Goal: Information Seeking & Learning: Learn about a topic

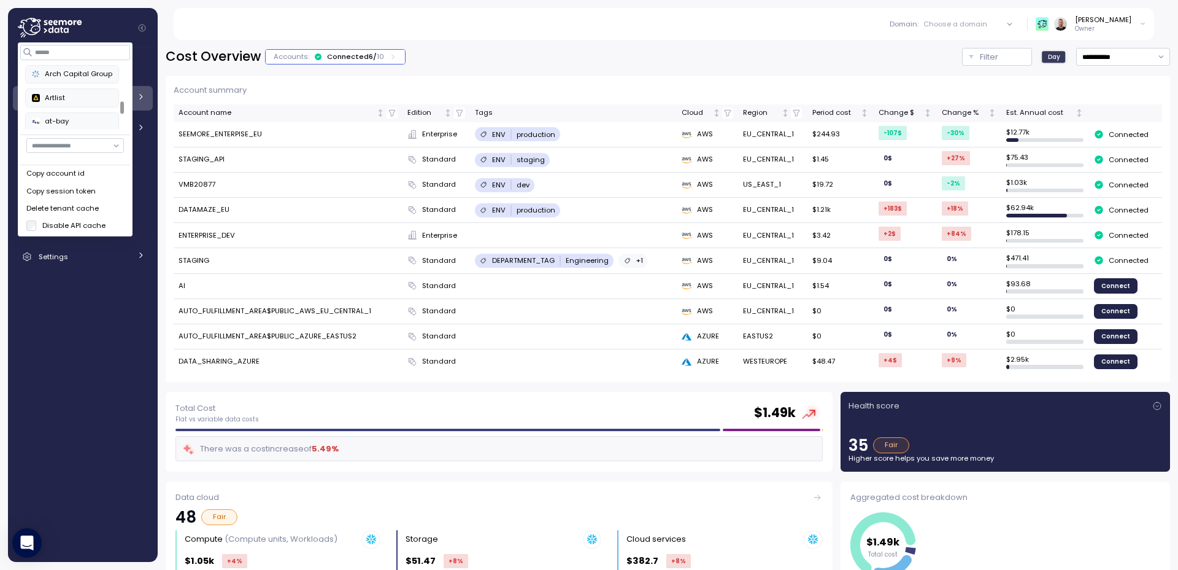
scroll to position [182, 0]
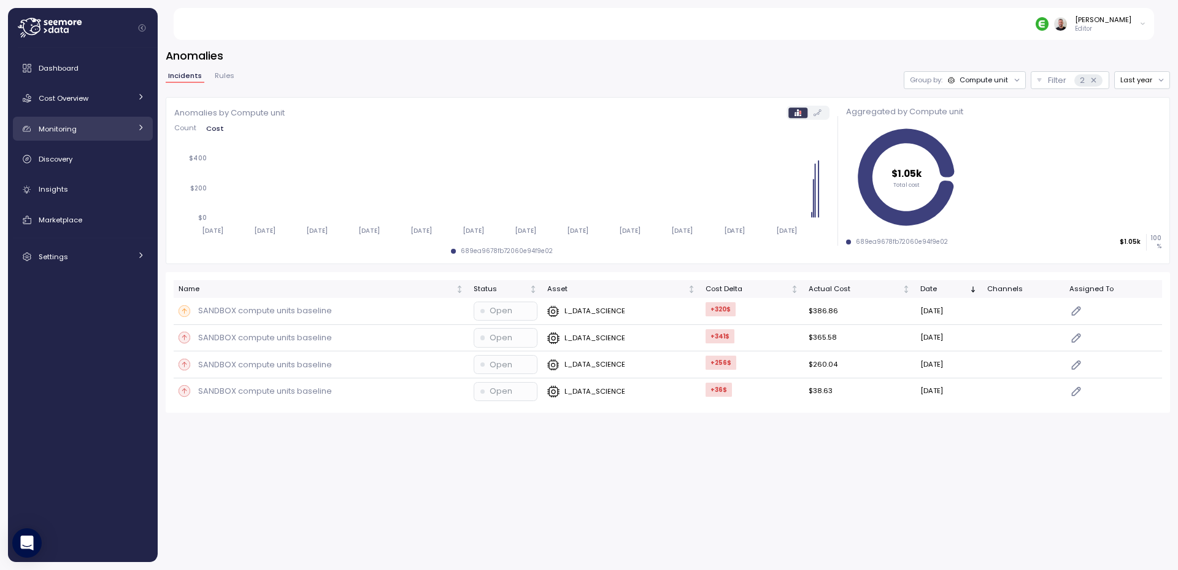
click at [145, 125] on link "Monitoring" at bounding box center [83, 129] width 140 height 25
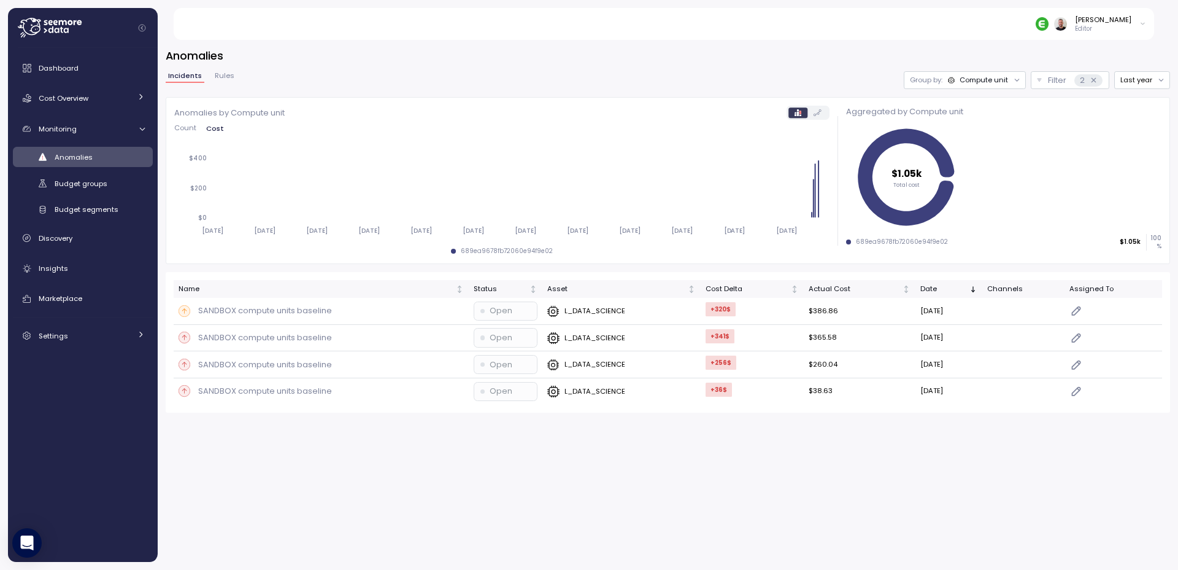
click at [82, 149] on link "Anomalies" at bounding box center [83, 157] width 140 height 20
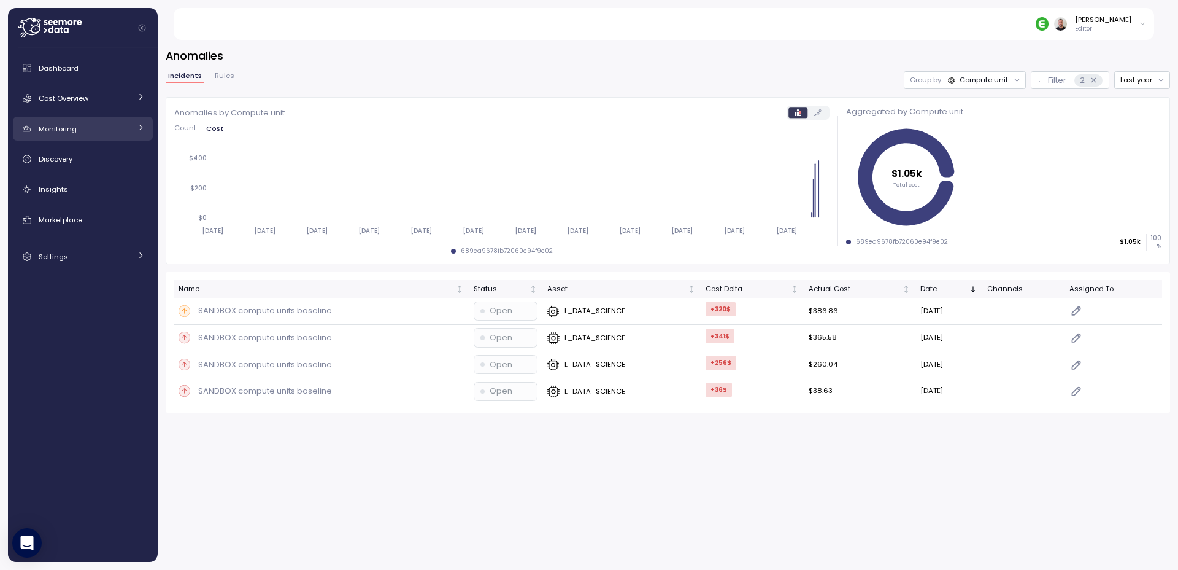
click at [139, 130] on icon at bounding box center [141, 127] width 8 height 8
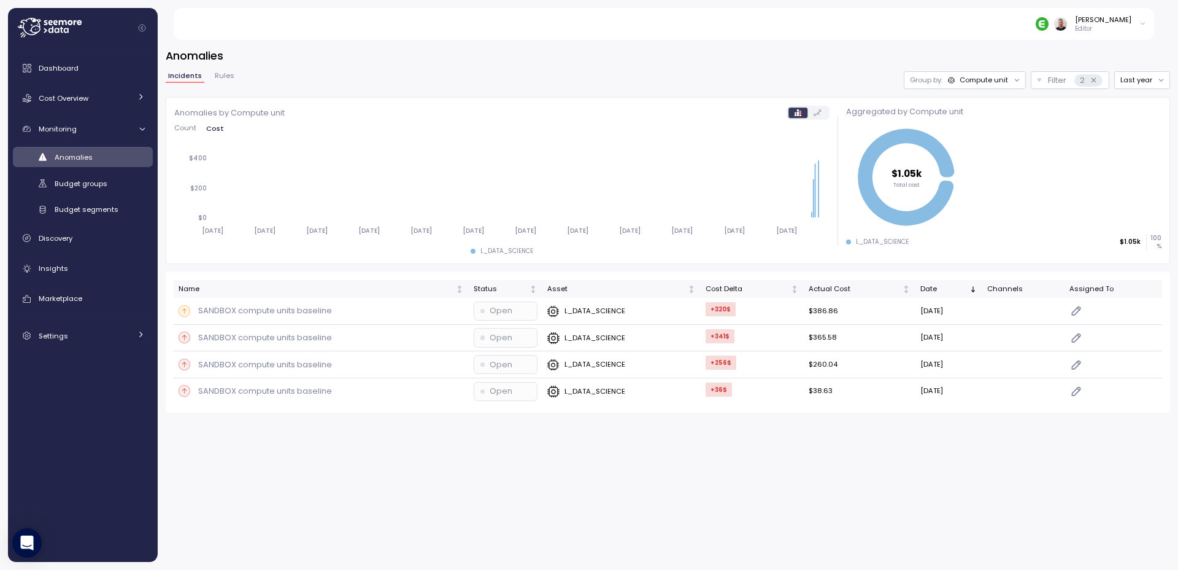
click at [1000, 78] on div "Compute unit" at bounding box center [984, 80] width 48 height 10
click at [988, 128] on p "Compute unit" at bounding box center [977, 128] width 48 height 10
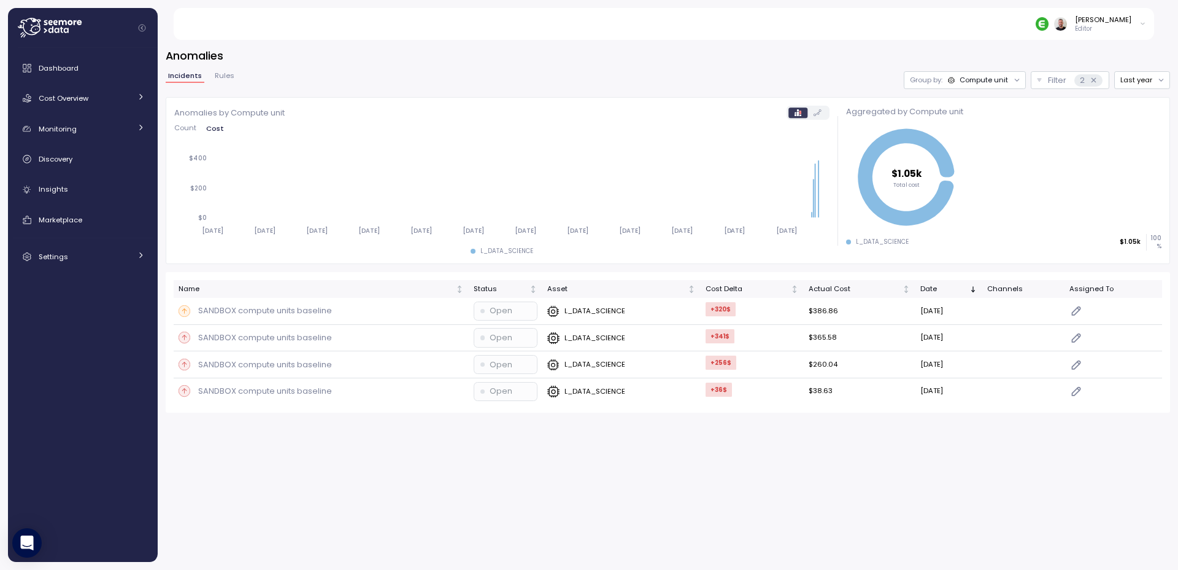
click at [991, 82] on div "Compute unit" at bounding box center [984, 80] width 48 height 10
click at [978, 104] on p "Account" at bounding box center [968, 107] width 30 height 10
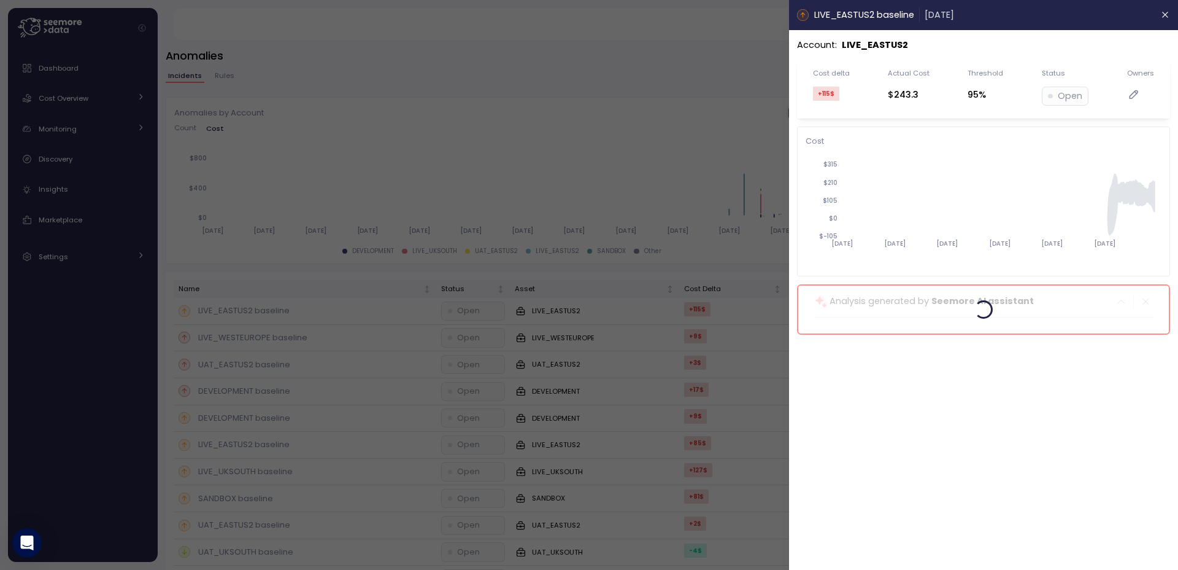
click at [721, 72] on div at bounding box center [589, 285] width 1178 height 570
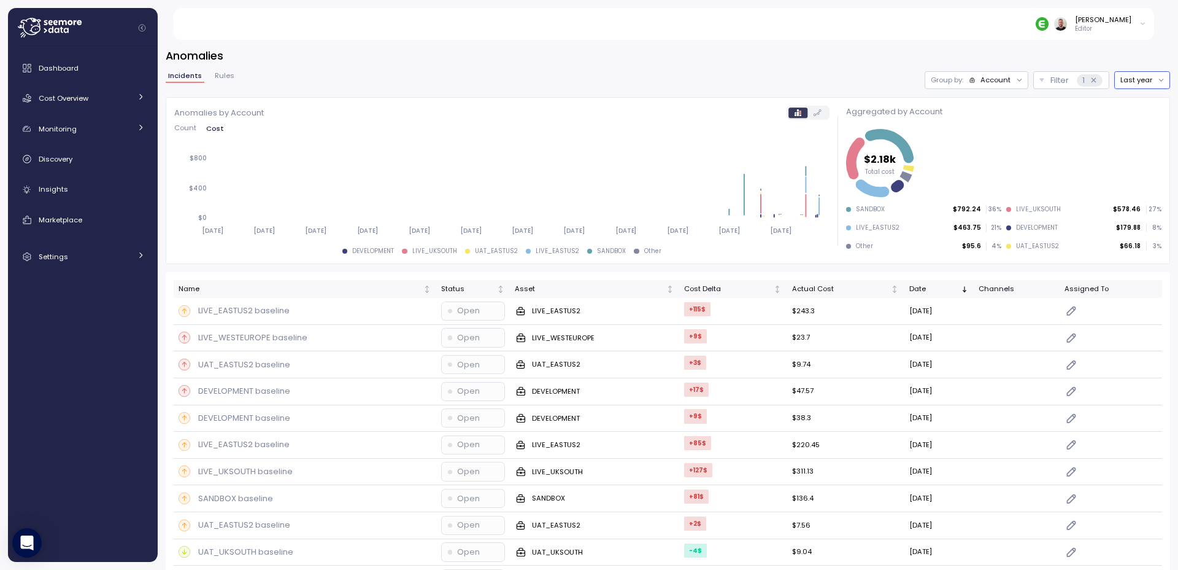
click at [1125, 82] on button "Last year" at bounding box center [1143, 80] width 56 height 18
click at [1138, 184] on div "Last 6 months" at bounding box center [1141, 185] width 51 height 10
click at [515, 292] on div "Asset" at bounding box center [589, 289] width 149 height 11
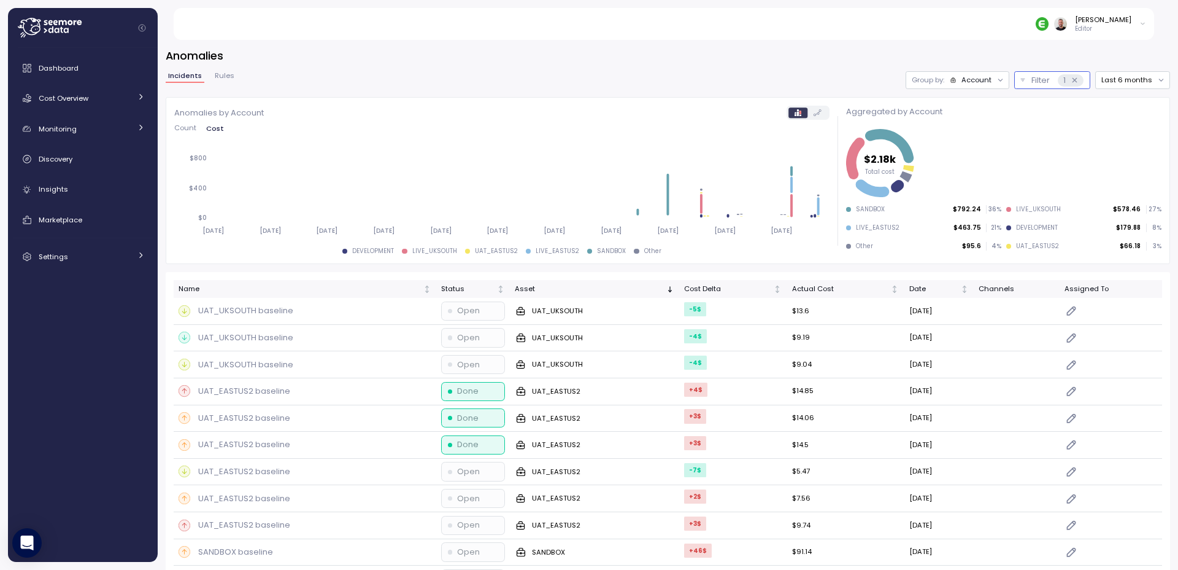
click at [1019, 79] on button "Filter 1" at bounding box center [1053, 80] width 76 height 18
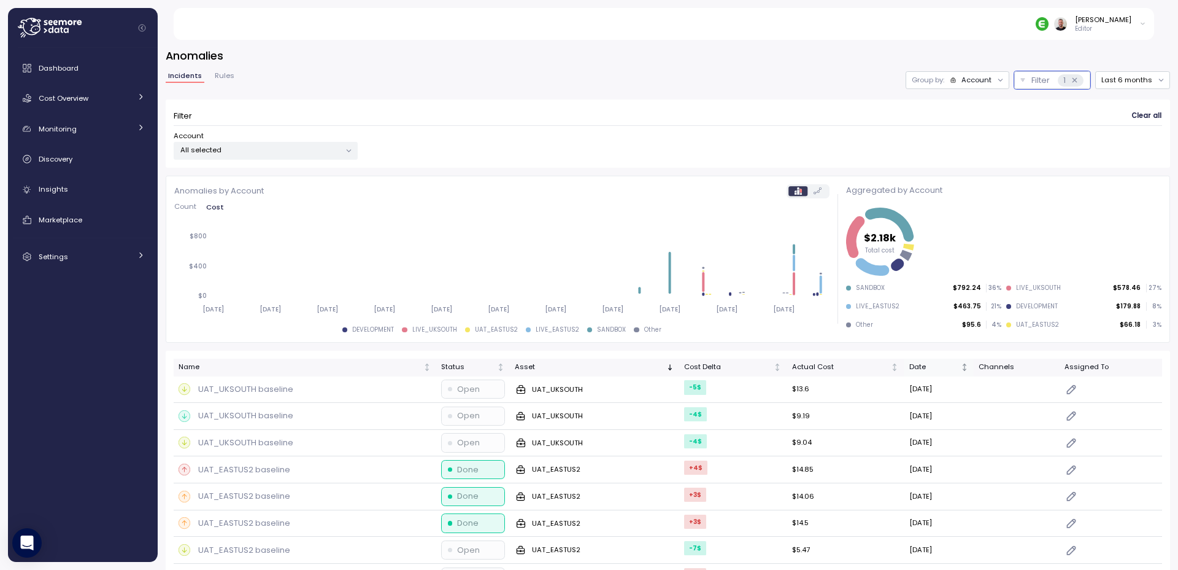
click at [910, 364] on div "Date" at bounding box center [934, 367] width 49 height 11
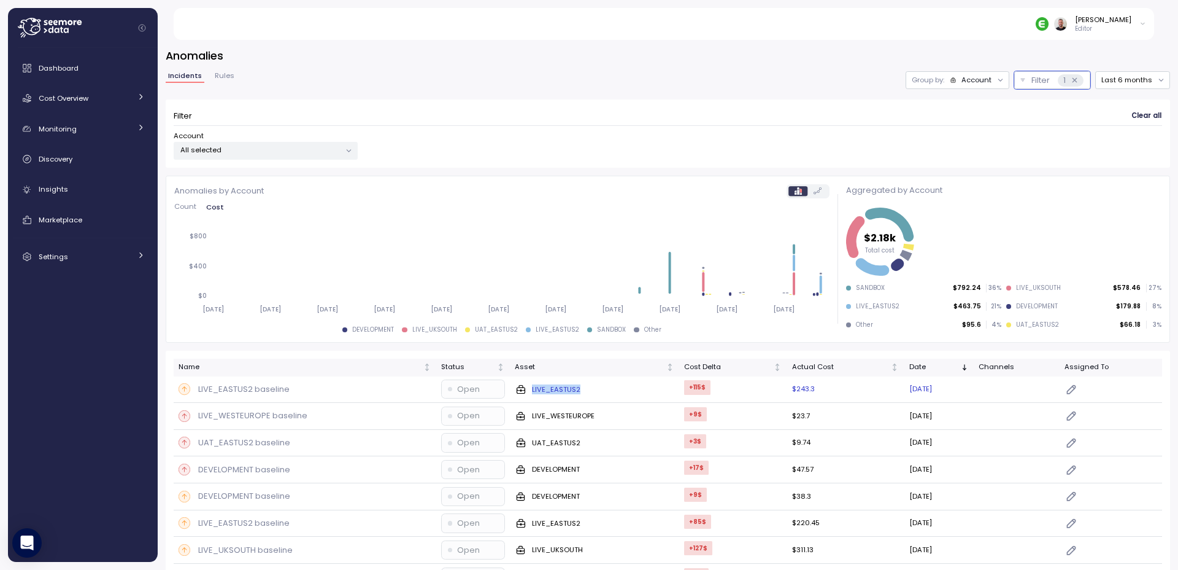
drag, startPoint x: 601, startPoint y: 390, endPoint x: 522, endPoint y: 391, distance: 79.8
click at [522, 391] on div "LIVE_EASTUS2" at bounding box center [594, 389] width 159 height 12
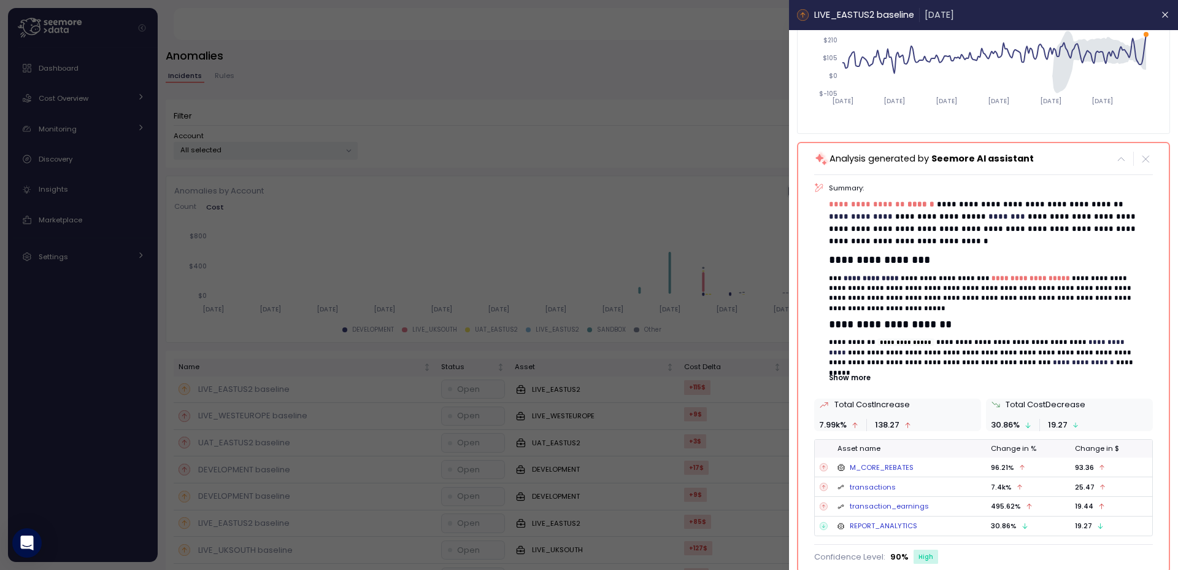
scroll to position [145, 0]
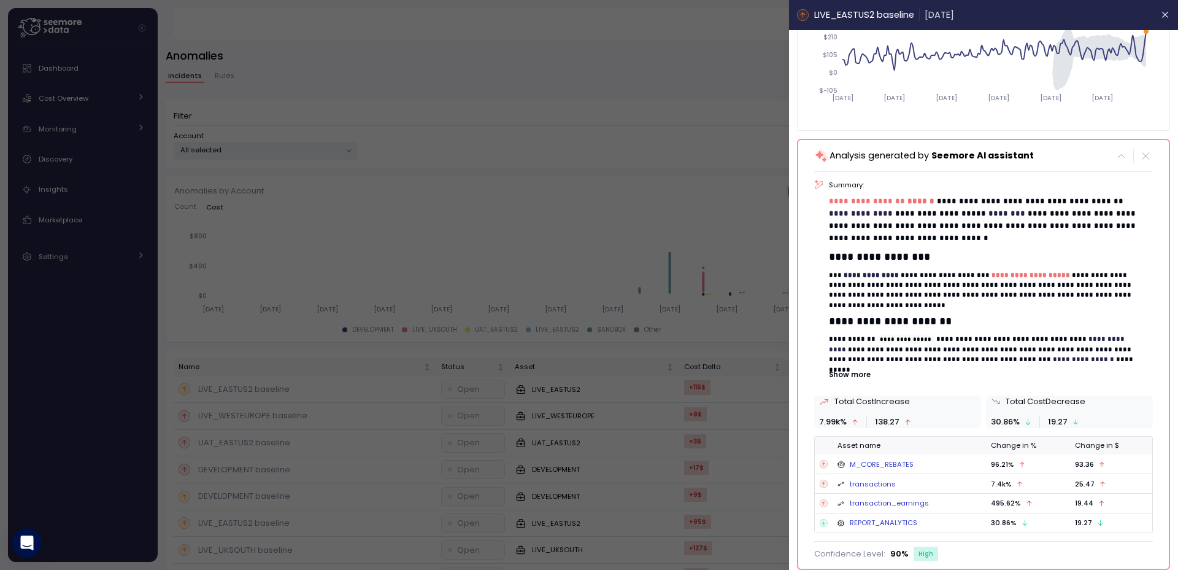
click at [599, 209] on div at bounding box center [589, 285] width 1178 height 570
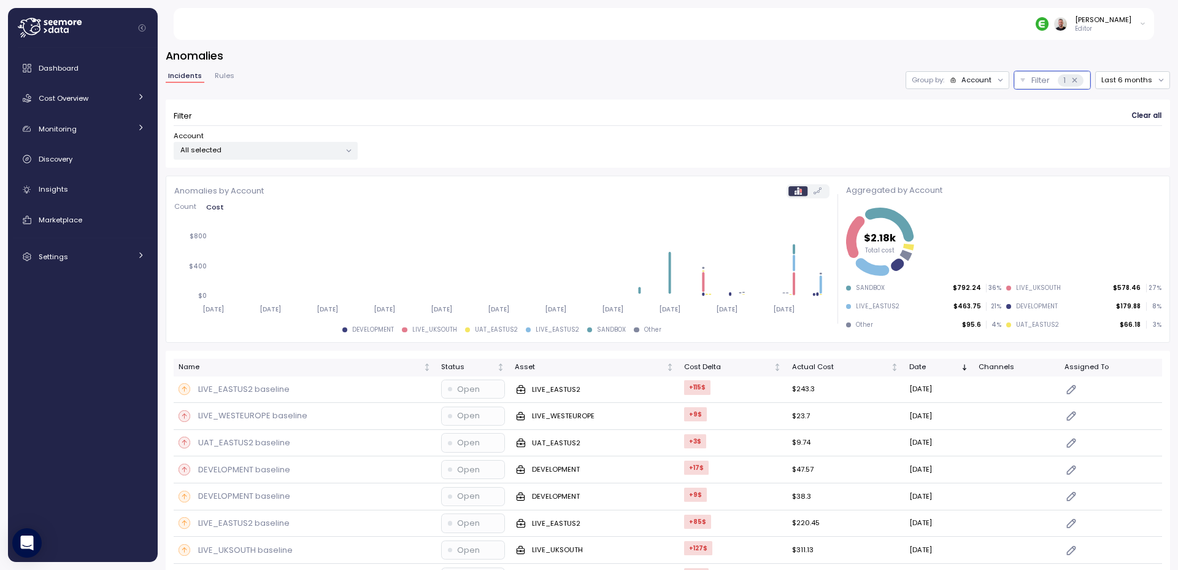
click at [973, 73] on div "Group by: Account" at bounding box center [958, 80] width 104 height 18
click at [957, 124] on p "Compute unit" at bounding box center [962, 128] width 48 height 10
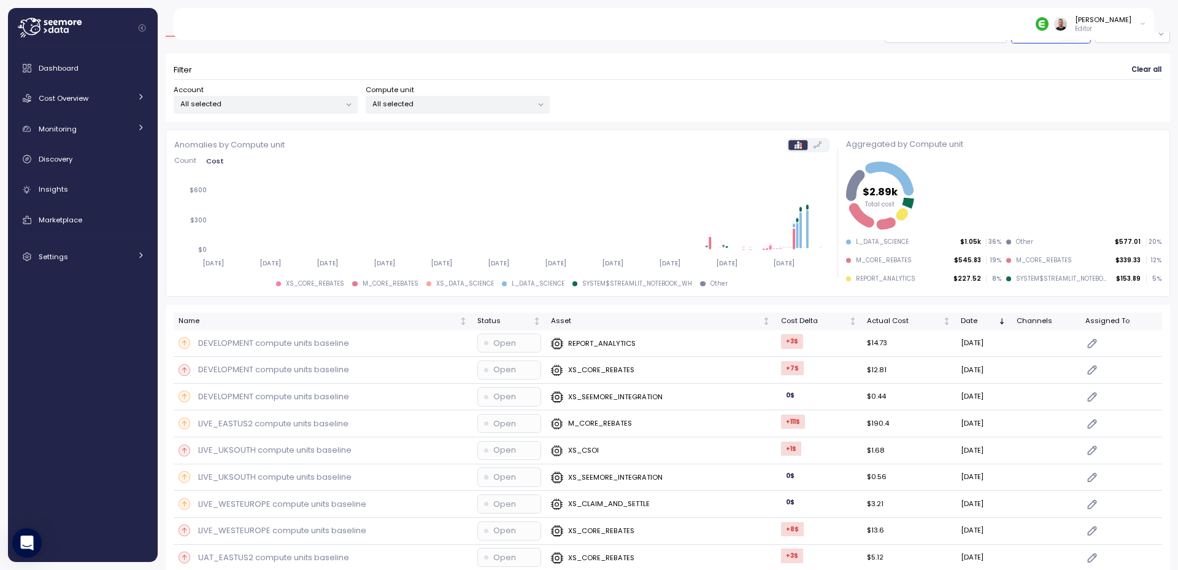
scroll to position [74, 0]
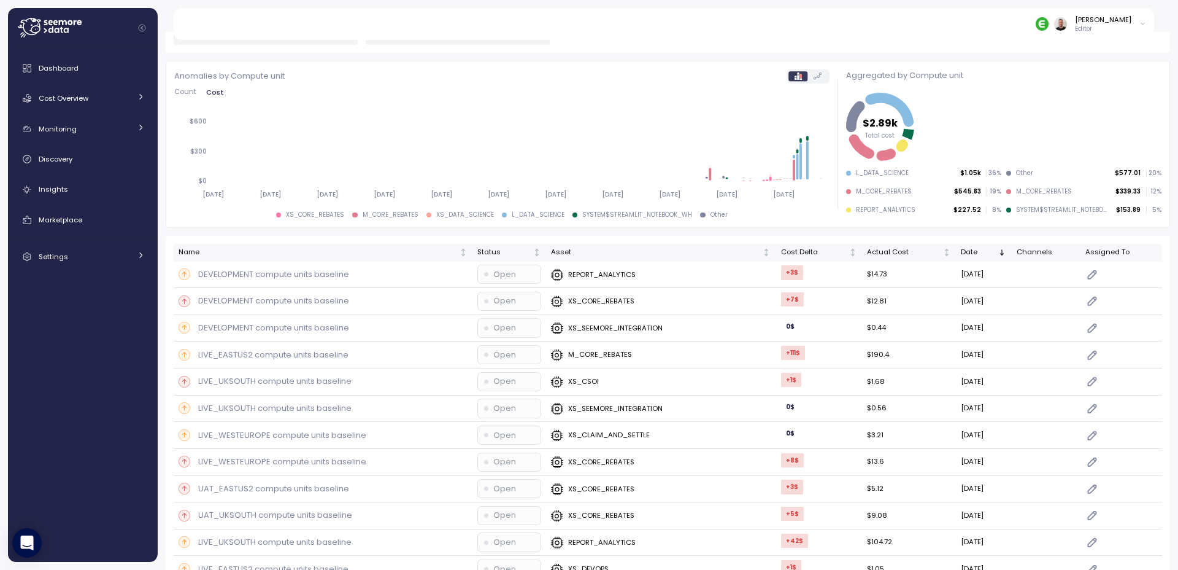
scroll to position [147, 0]
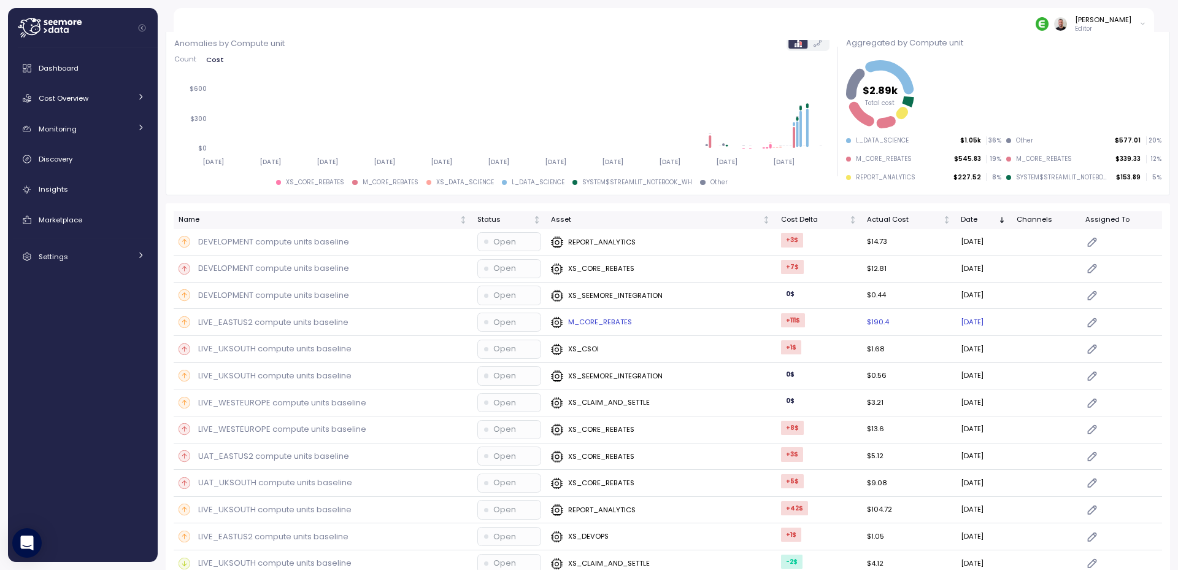
click at [624, 323] on div "M_CORE_REBATES" at bounding box center [661, 322] width 220 height 12
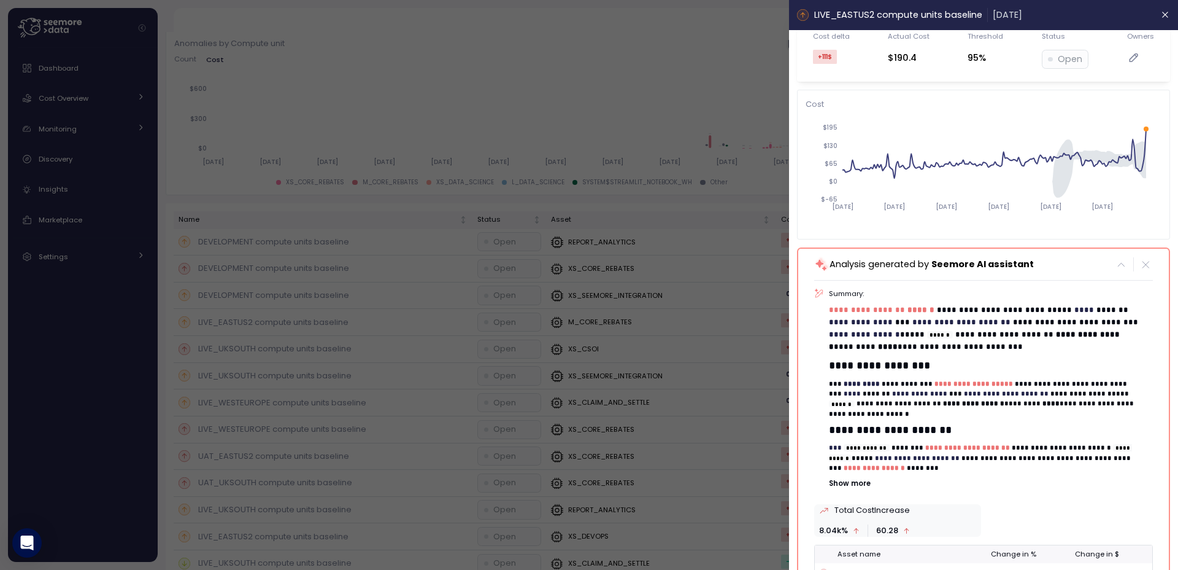
scroll to position [74, 0]
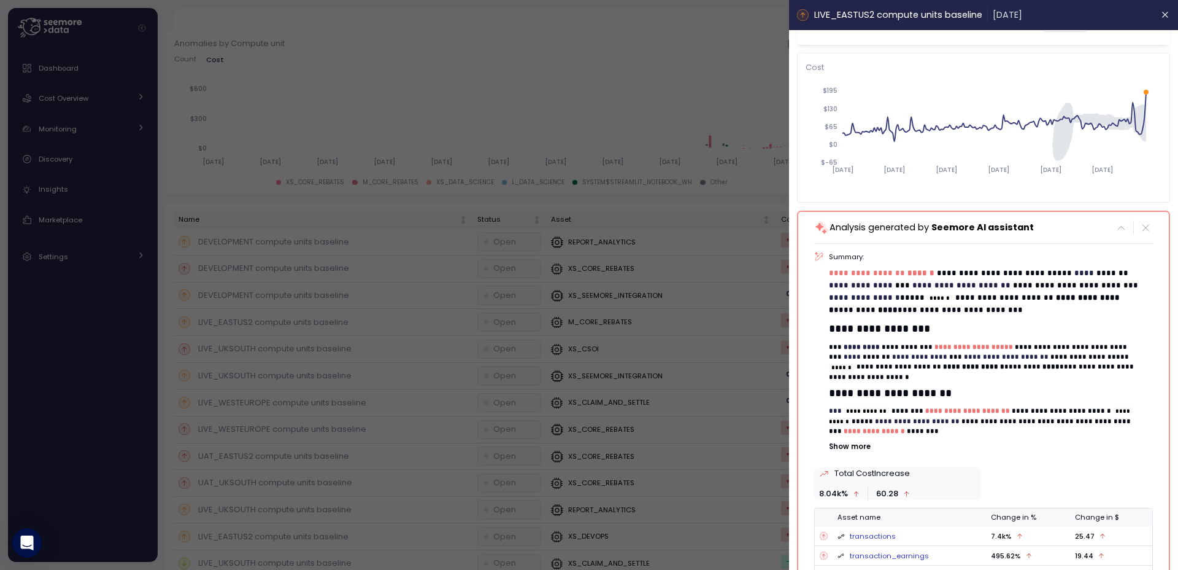
click at [681, 107] on div at bounding box center [589, 285] width 1178 height 570
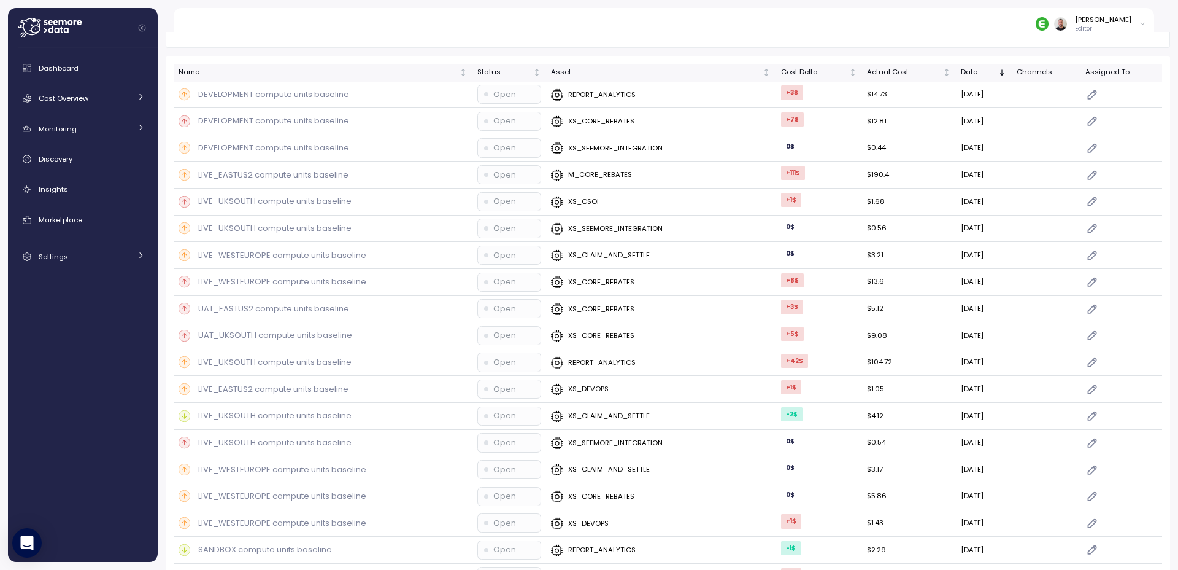
scroll to position [295, 0]
click at [320, 174] on p "LIVE_EASTUS2 compute units baseline" at bounding box center [273, 175] width 150 height 12
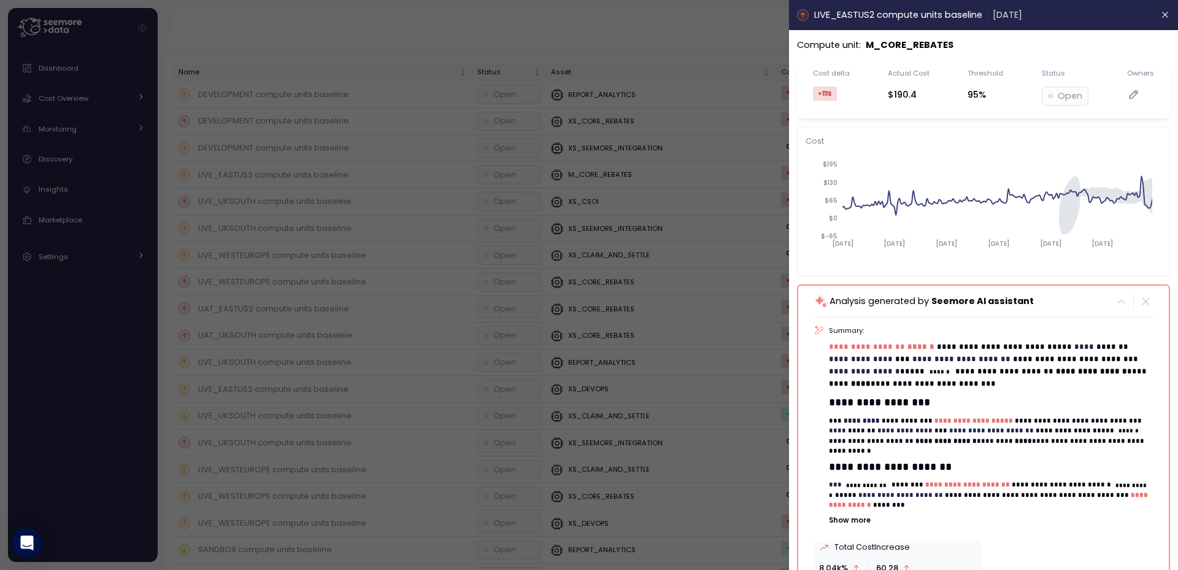
click at [608, 176] on div at bounding box center [589, 285] width 1178 height 570
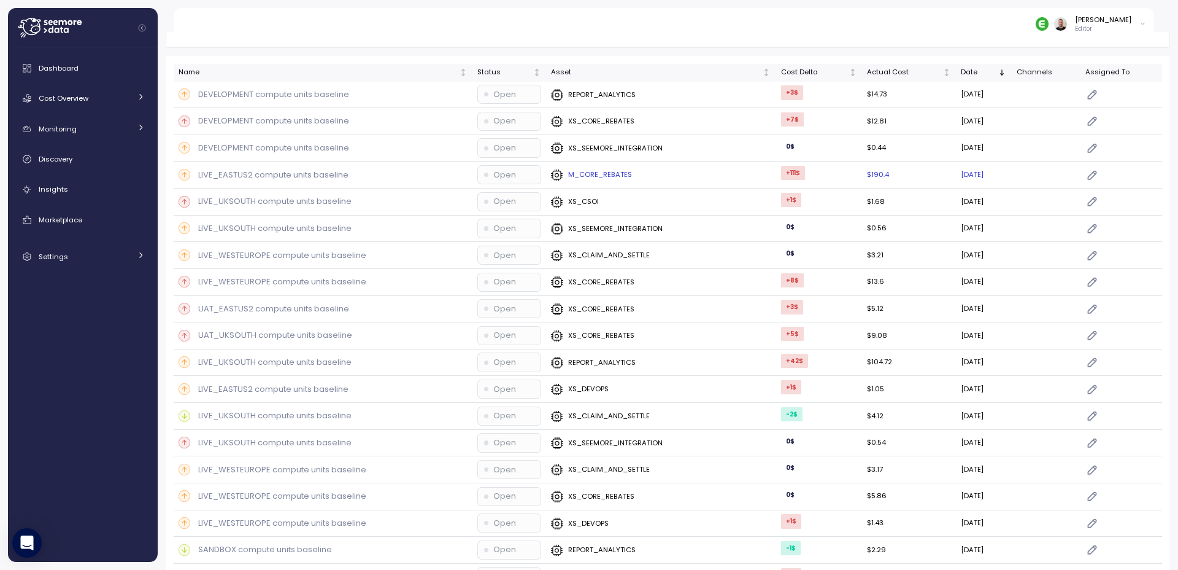
click at [409, 173] on div "LIVE_EASTUS2 compute units baseline" at bounding box center [323, 175] width 289 height 12
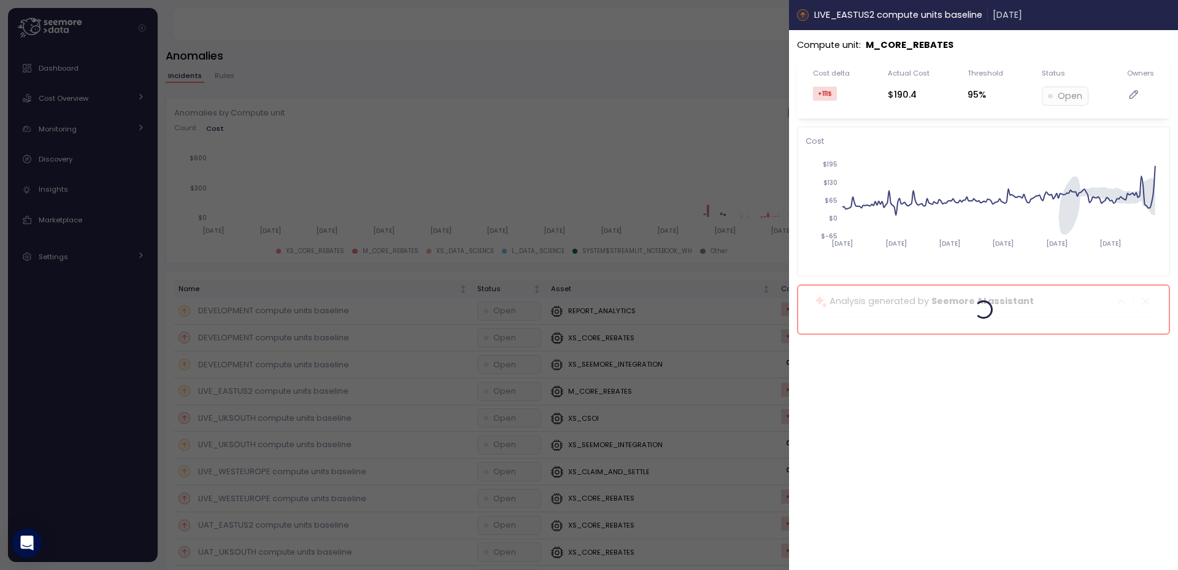
click at [1163, 19] on icon "button" at bounding box center [1166, 15] width 10 height 10
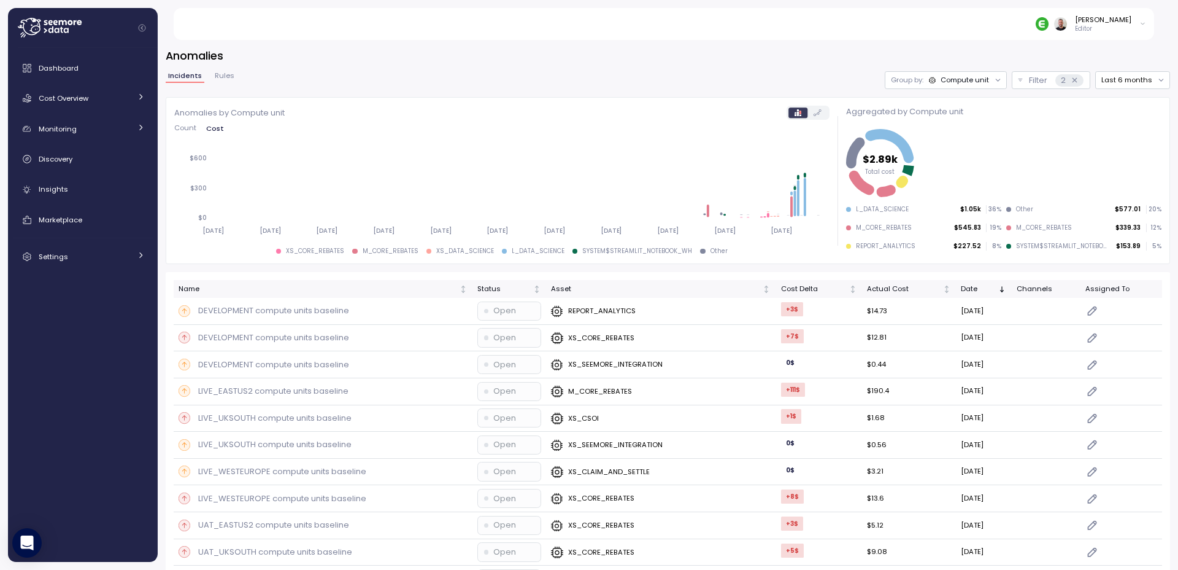
click at [970, 85] on div "Compute unit" at bounding box center [965, 80] width 48 height 10
click at [948, 106] on p "Account" at bounding box center [942, 107] width 30 height 10
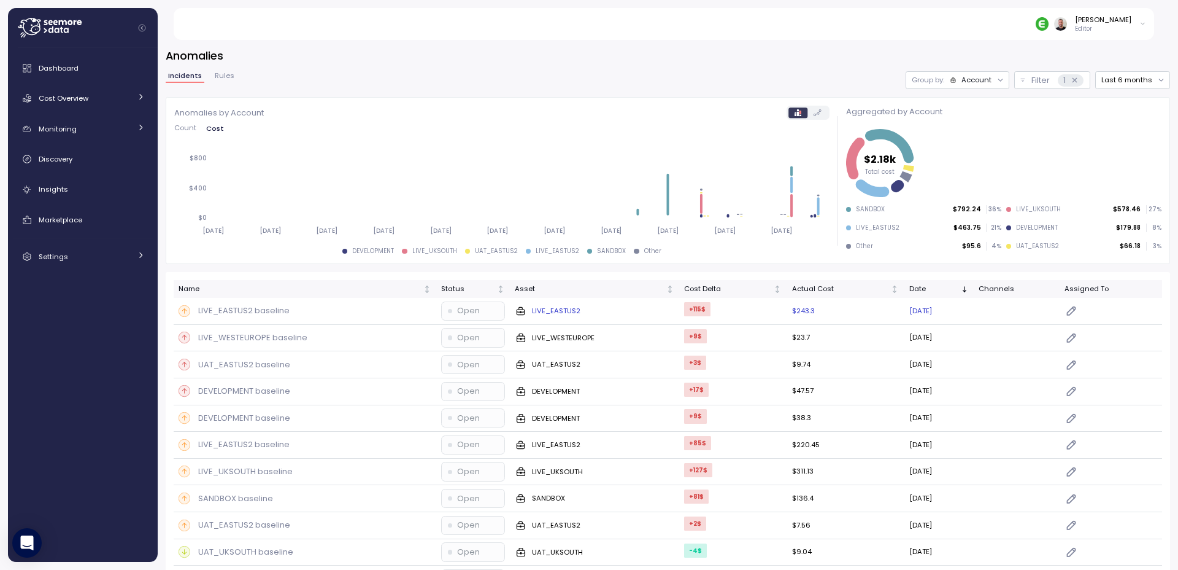
click at [265, 311] on p "LIVE_EASTUS2 baseline" at bounding box center [243, 310] width 91 height 12
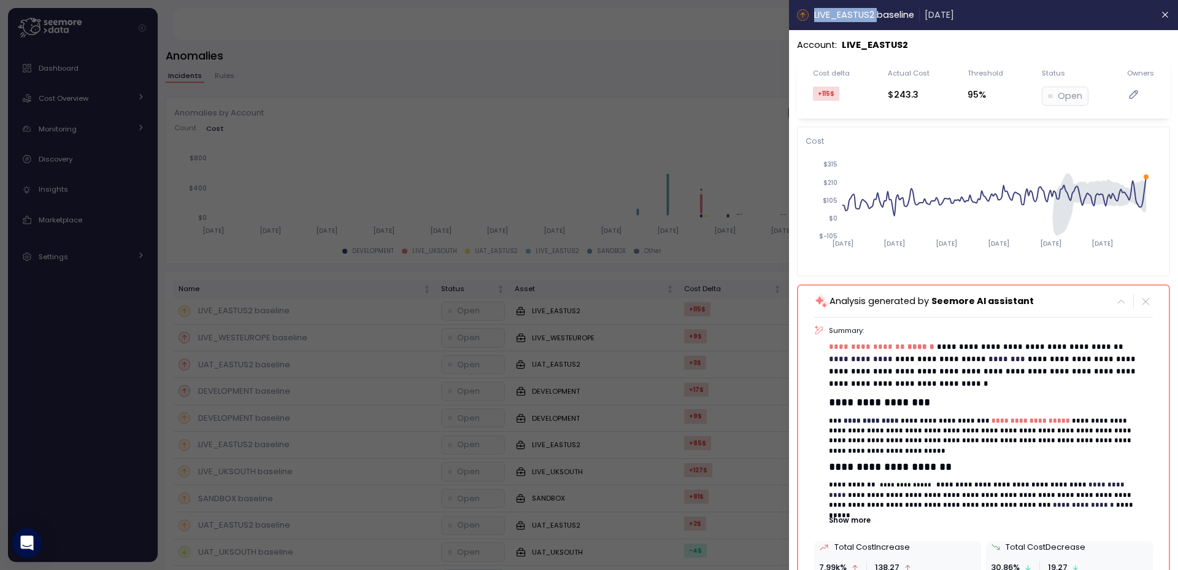
drag, startPoint x: 879, startPoint y: 14, endPoint x: 814, endPoint y: 13, distance: 65.1
click at [814, 13] on p "LIVE_EASTUS2 baseline" at bounding box center [864, 15] width 100 height 14
copy p "LIVE_EASTUS2"
click at [522, 142] on div at bounding box center [589, 285] width 1178 height 570
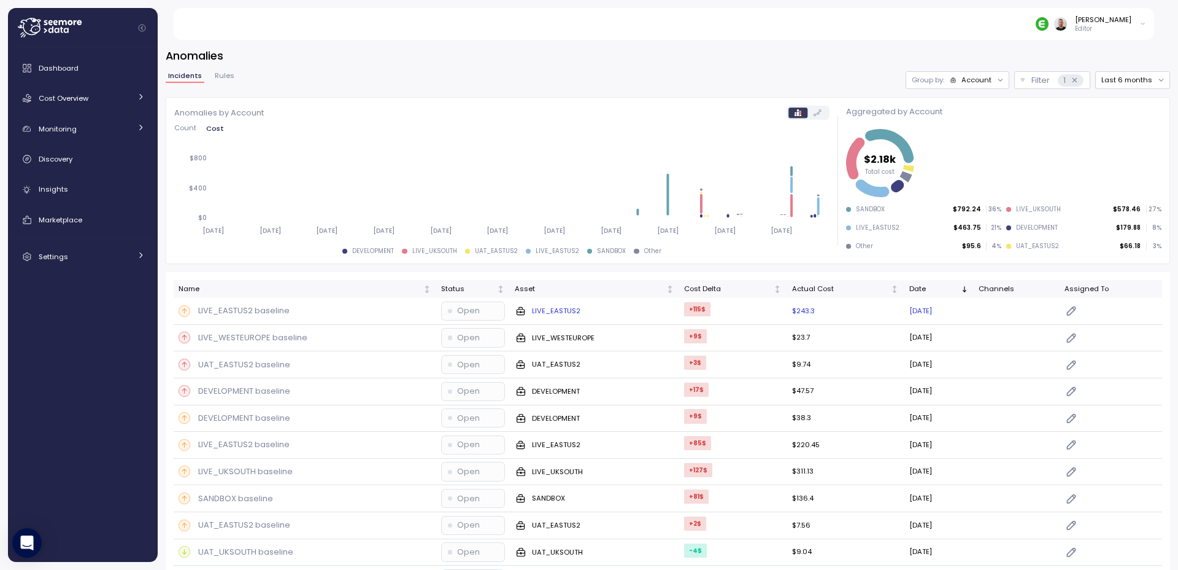
click at [533, 311] on p "LIVE_EASTUS2" at bounding box center [556, 311] width 48 height 10
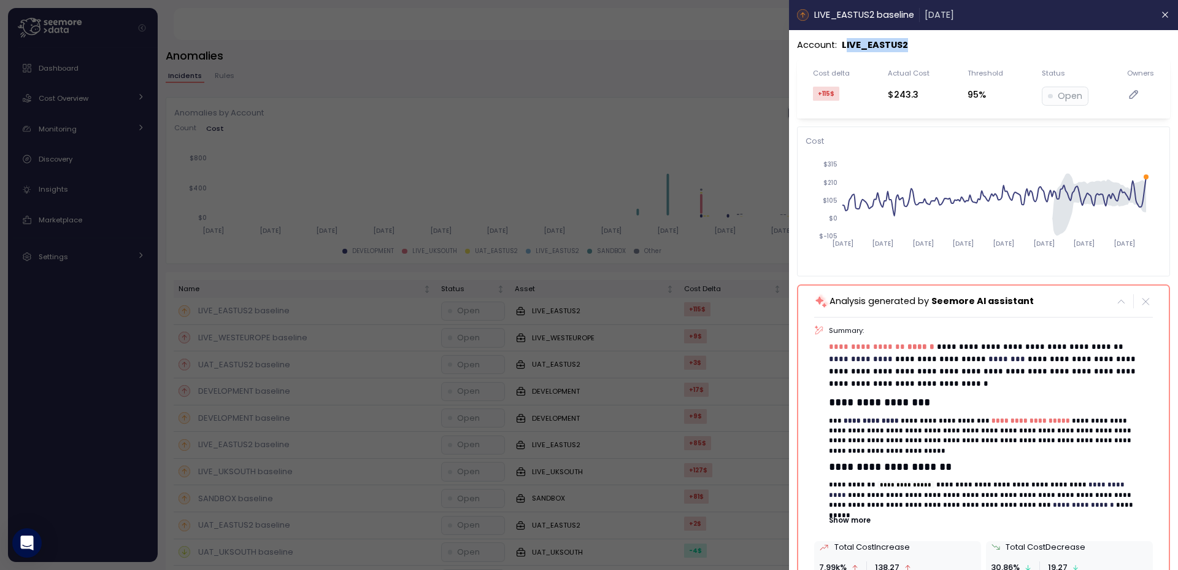
drag, startPoint x: 844, startPoint y: 45, endPoint x: 920, endPoint y: 41, distance: 76.2
click at [920, 41] on div "Account : LIVE_EASTUS2" at bounding box center [983, 45] width 373 height 14
click at [871, 46] on p "LIVE_EASTUS2" at bounding box center [875, 45] width 66 height 14
click at [1016, 361] on span "********" at bounding box center [1007, 359] width 37 height 8
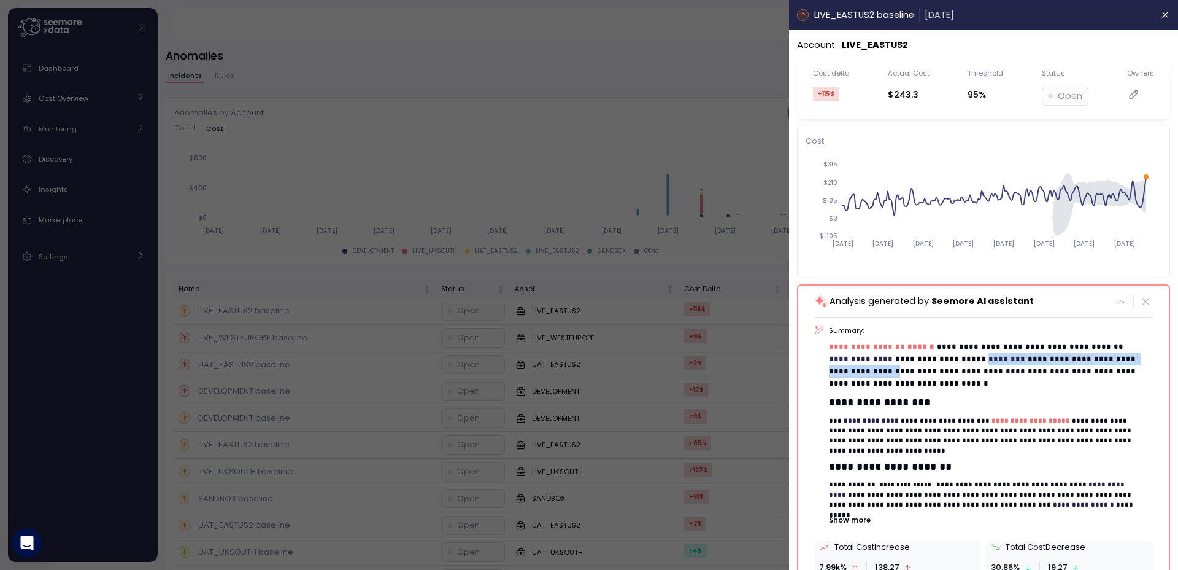
drag, startPoint x: 992, startPoint y: 359, endPoint x: 919, endPoint y: 371, distance: 74.1
click at [919, 371] on p "**********" at bounding box center [987, 366] width 314 height 50
copy p "**********"
click at [878, 417] on strong "**********" at bounding box center [872, 420] width 55 height 7
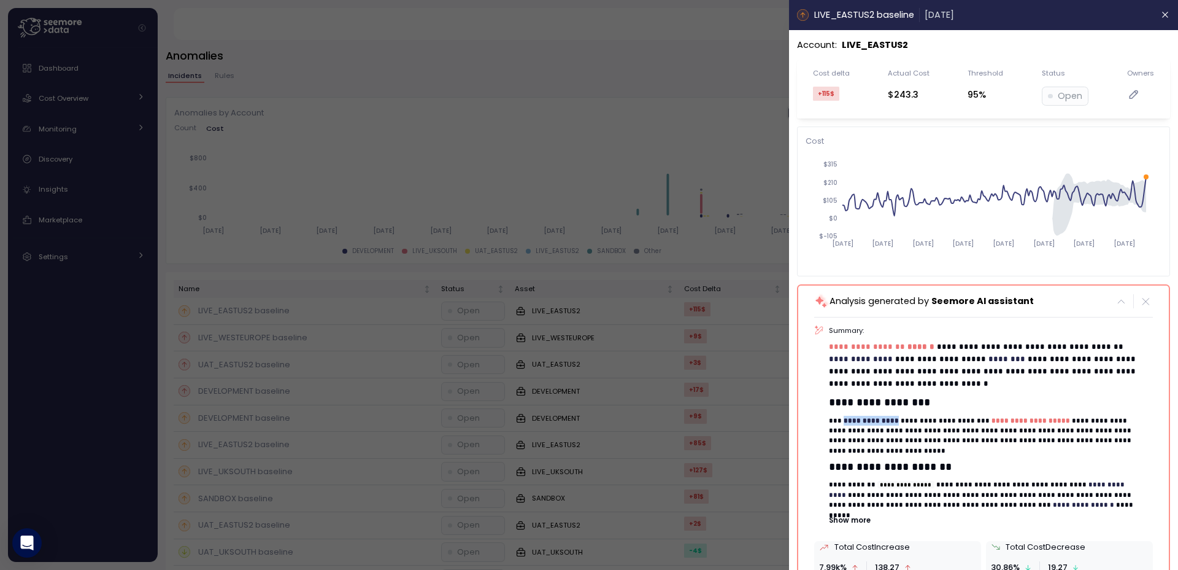
copy strong "**********"
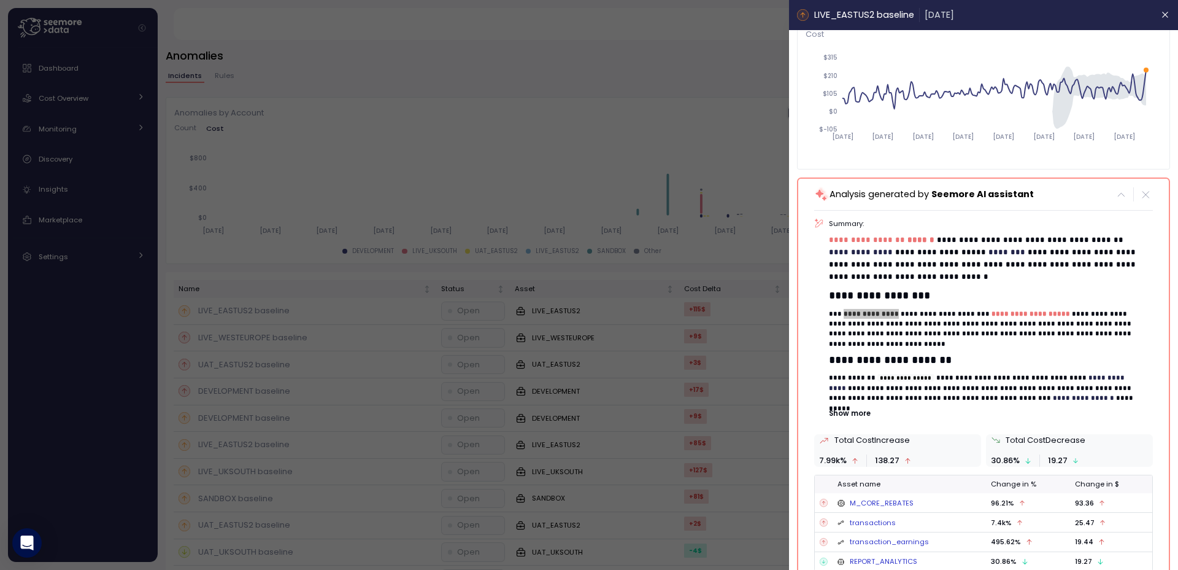
scroll to position [145, 0]
